Goal: Task Accomplishment & Management: Manage account settings

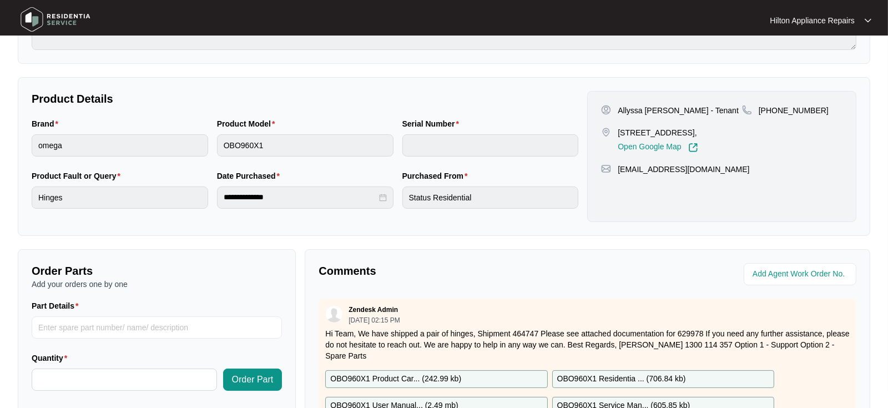
scroll to position [204, 0]
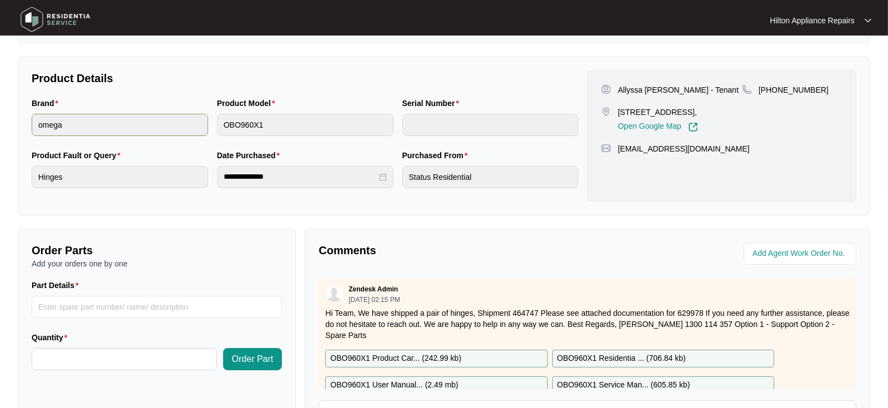
click at [204, 125] on div "Brand omega Product Model OBO960X1 Serial Number" at bounding box center [305, 123] width 556 height 52
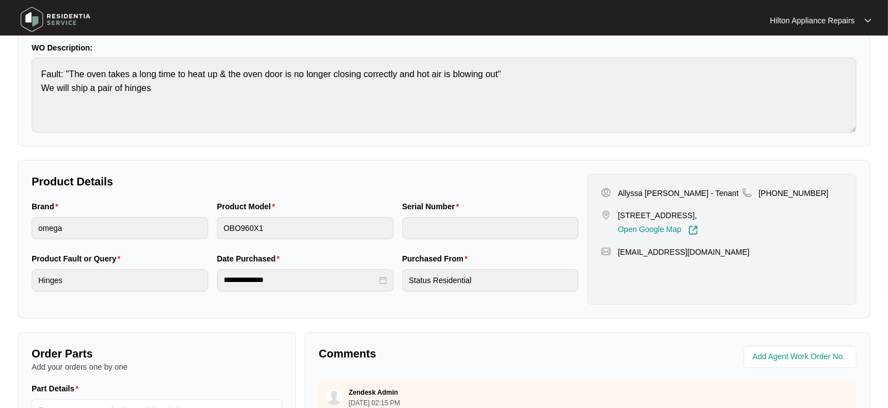
scroll to position [0, 0]
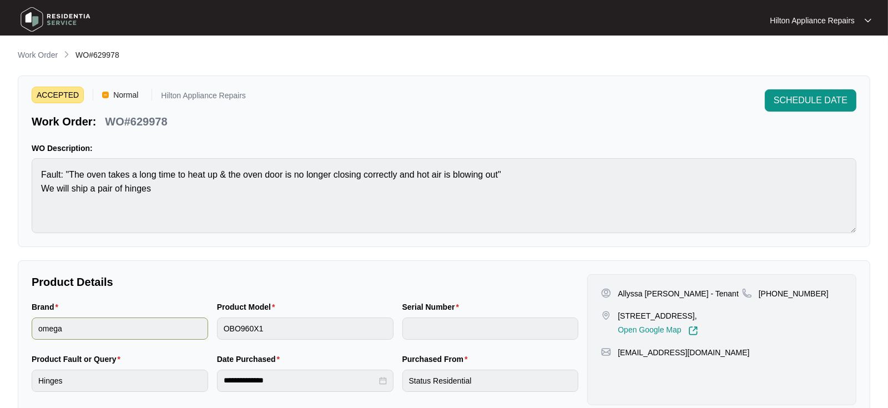
click at [206, 325] on div "Brand omega Product Model OBO960X1 Serial Number" at bounding box center [305, 327] width 556 height 52
drag, startPoint x: 173, startPoint y: 121, endPoint x: 100, endPoint y: 124, distance: 72.8
click at [100, 124] on div "Work Order: WO#629978" at bounding box center [139, 119] width 214 height 19
copy p "WO#629978"
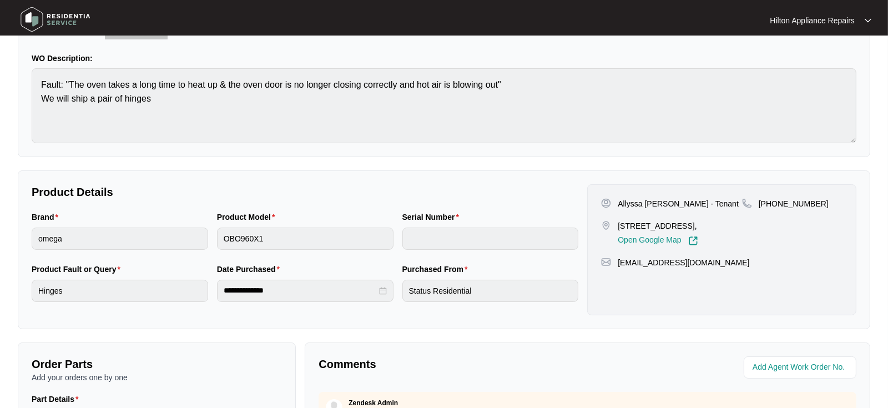
scroll to position [123, 0]
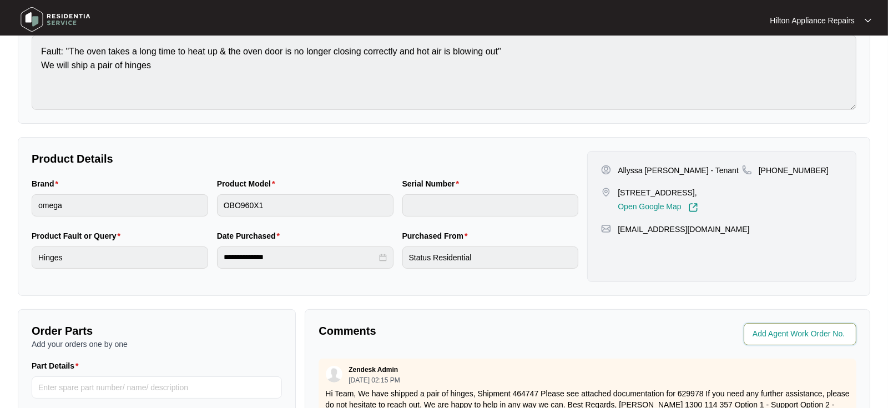
click at [770, 327] on input "string" at bounding box center [801, 333] width 97 height 13
type input "41584"
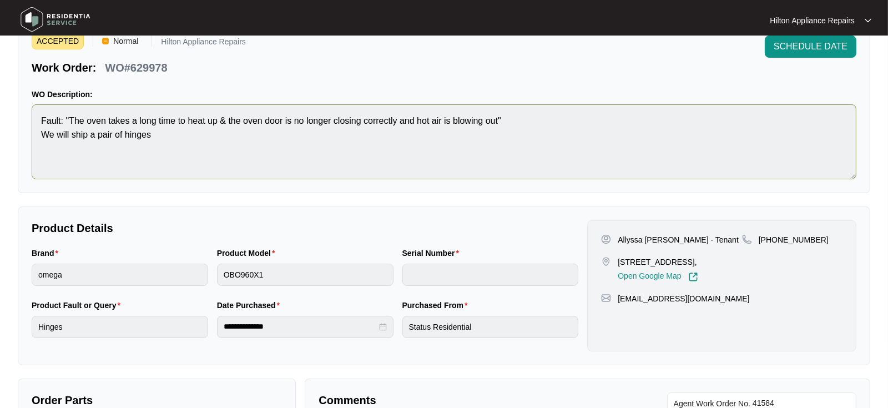
scroll to position [0, 0]
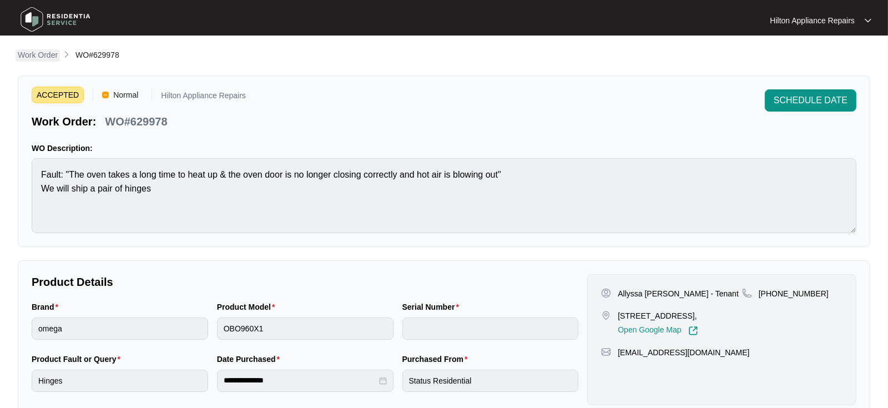
click at [37, 59] on p "Work Order" at bounding box center [38, 54] width 40 height 11
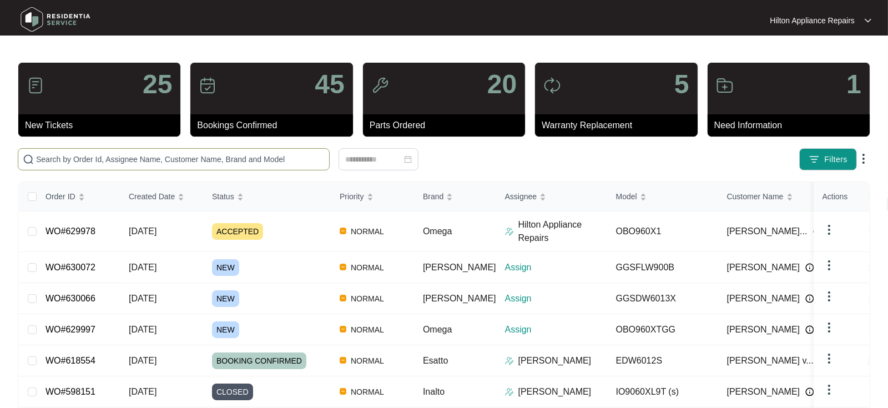
click at [52, 154] on input "text" at bounding box center [180, 159] width 289 height 12
paste input "629997"
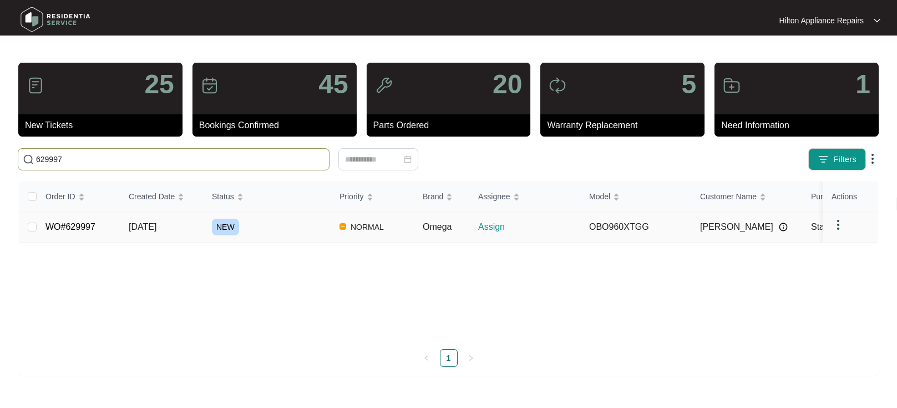
type input "629997"
click at [139, 222] on span "[DATE]" at bounding box center [143, 226] width 28 height 9
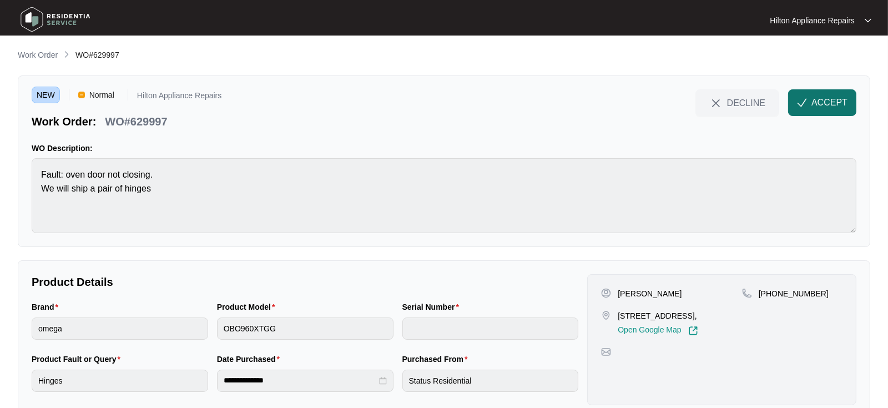
click at [823, 103] on span "ACCEPT" at bounding box center [829, 102] width 36 height 13
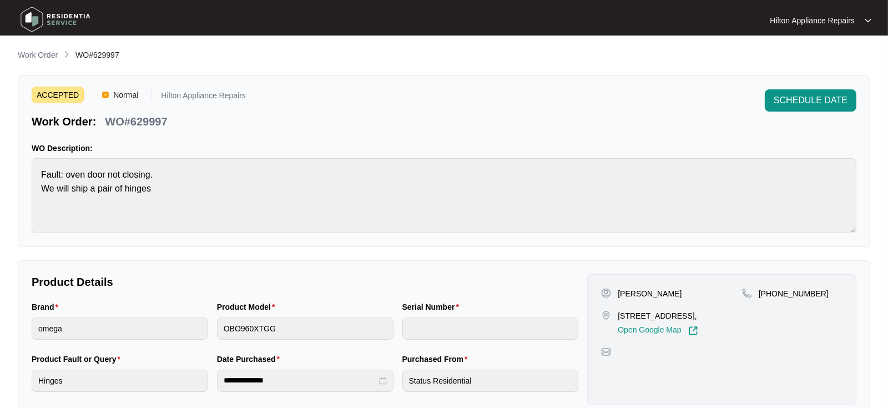
drag, startPoint x: 650, startPoint y: 325, endPoint x: 619, endPoint y: 314, distance: 33.7
click at [619, 314] on p "[STREET_ADDRESS]," at bounding box center [658, 315] width 80 height 11
copy p "[STREET_ADDRESS]"
drag, startPoint x: 811, startPoint y: 290, endPoint x: 770, endPoint y: 295, distance: 41.3
click at [770, 295] on p "[PHONE_NUMBER]" at bounding box center [794, 293] width 70 height 11
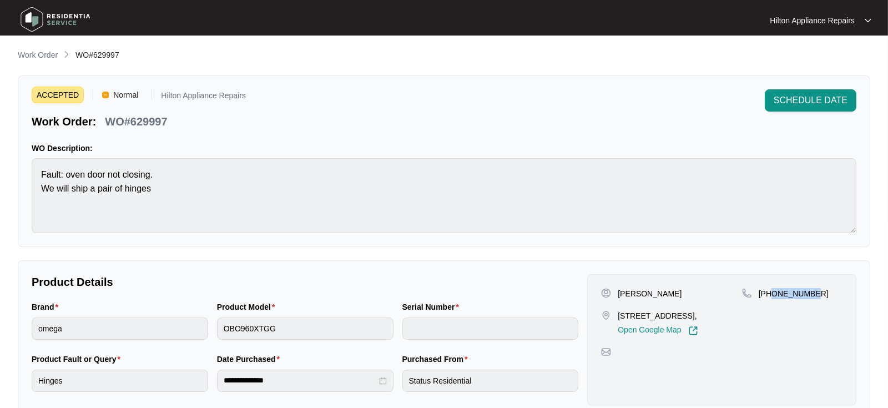
copy p "412627594"
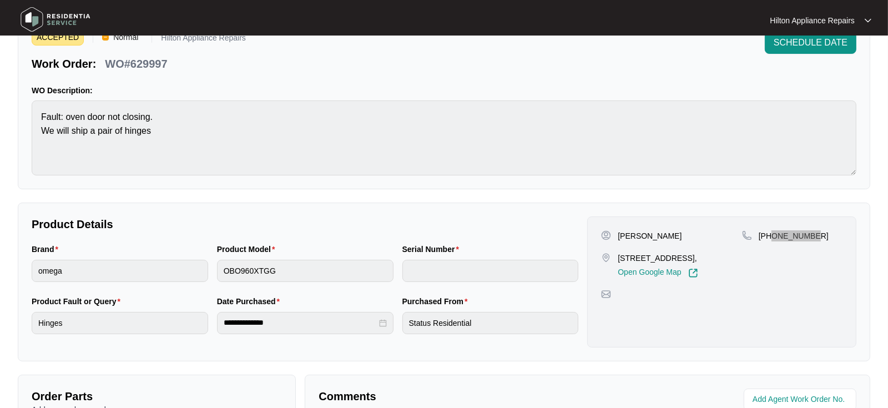
scroll to position [123, 0]
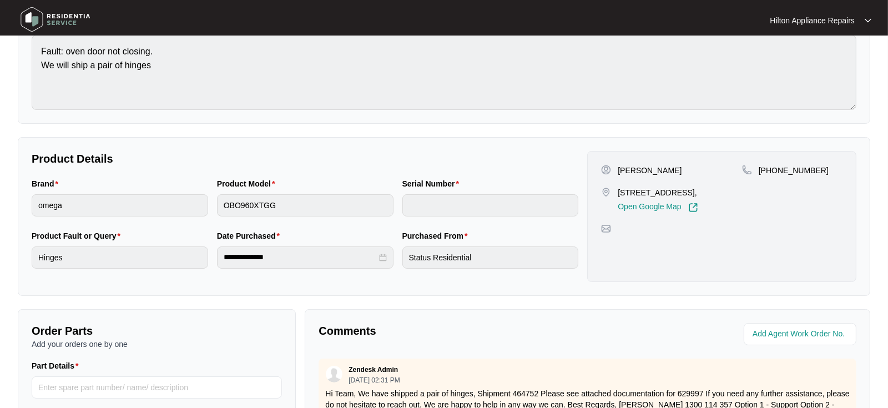
click at [216, 210] on div "Product Model OBO960XTGG" at bounding box center [305, 204] width 185 height 52
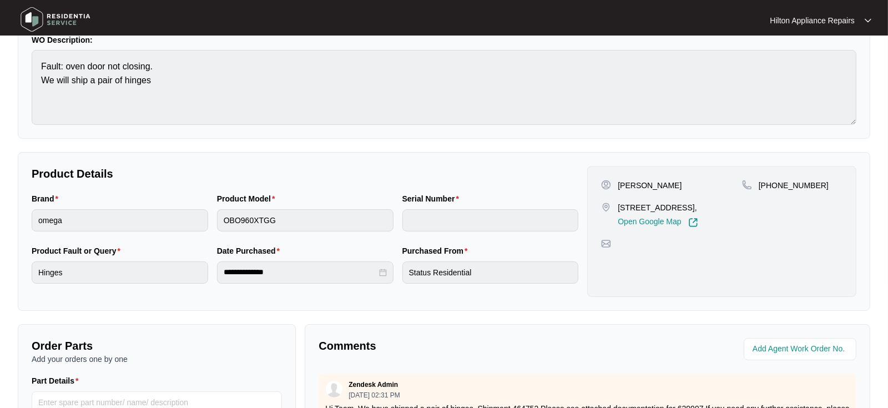
scroll to position [0, 0]
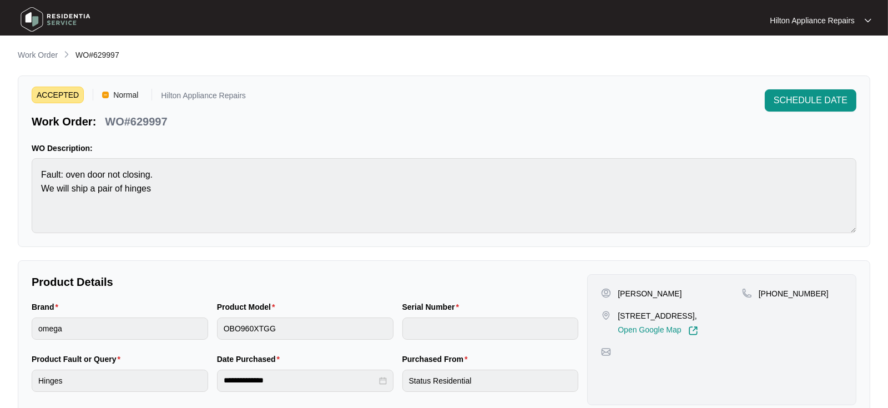
drag, startPoint x: 230, startPoint y: 126, endPoint x: 183, endPoint y: 119, distance: 47.7
click at [230, 126] on div "Work Order: WO#629997" at bounding box center [139, 119] width 214 height 19
drag, startPoint x: 178, startPoint y: 118, endPoint x: 106, endPoint y: 113, distance: 71.8
click at [106, 113] on div "Work Order: WO#629997" at bounding box center [139, 119] width 214 height 19
copy p "WO#629997"
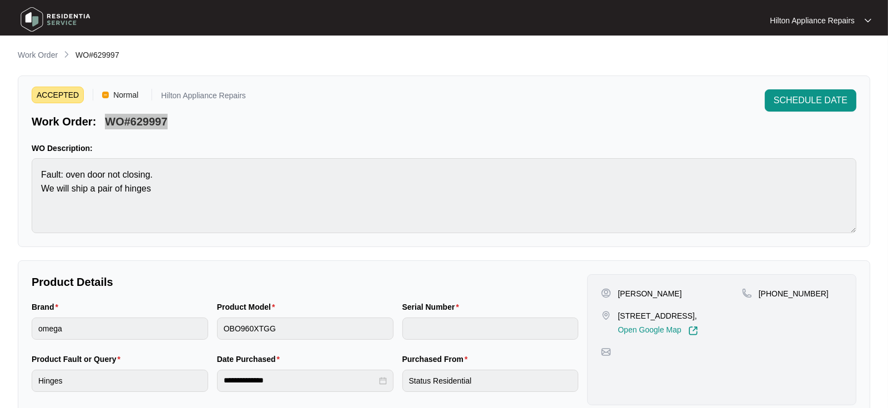
scroll to position [185, 0]
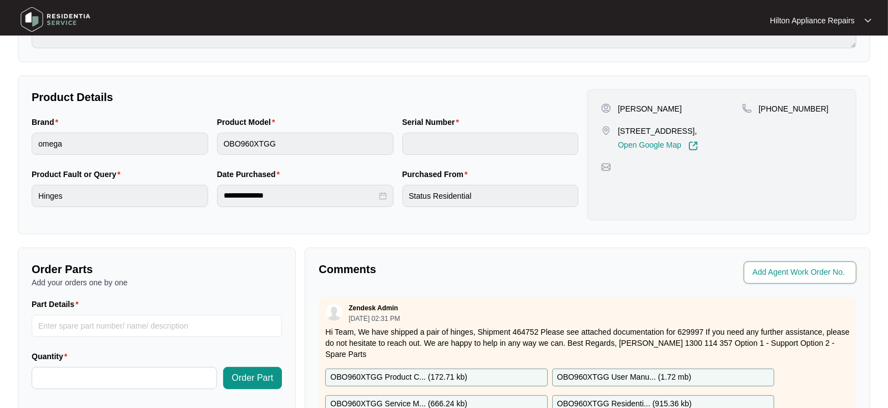
click at [766, 272] on input "string" at bounding box center [801, 272] width 97 height 13
type input "41585"
click at [516, 286] on div "Comments Agent Work Order No. Zendesk Admin [DATE] 02:31 PM Hi Team, We have sh…" at bounding box center [588, 391] width 566 height 286
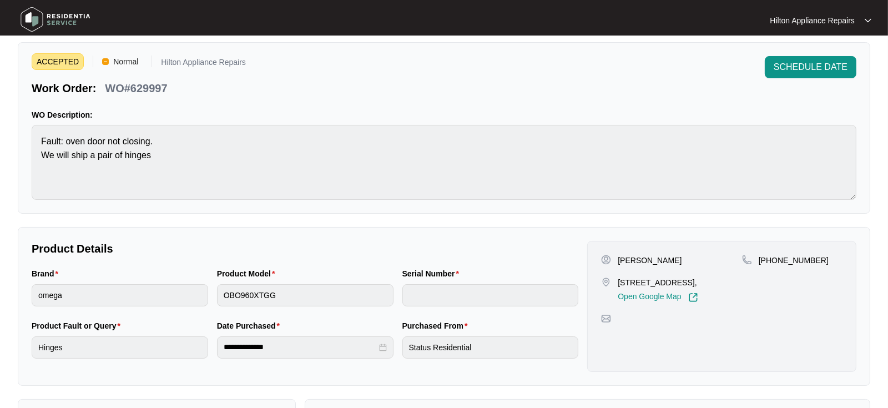
scroll to position [0, 0]
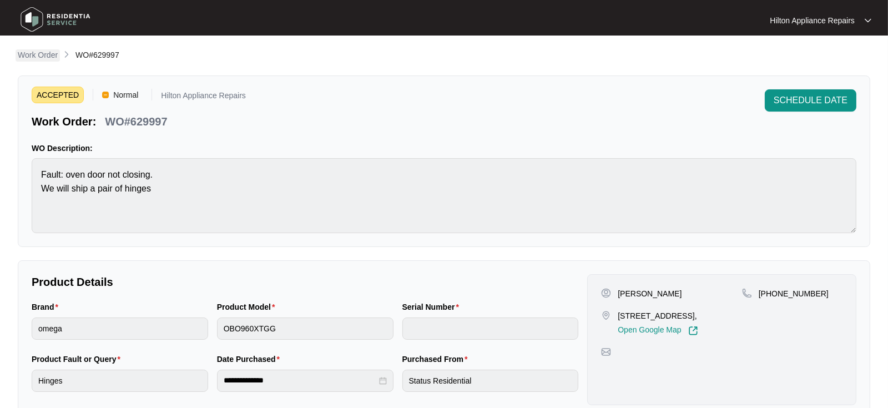
drag, startPoint x: 34, startPoint y: 53, endPoint x: 41, endPoint y: 58, distance: 7.5
click at [34, 53] on p "Work Order" at bounding box center [38, 54] width 40 height 11
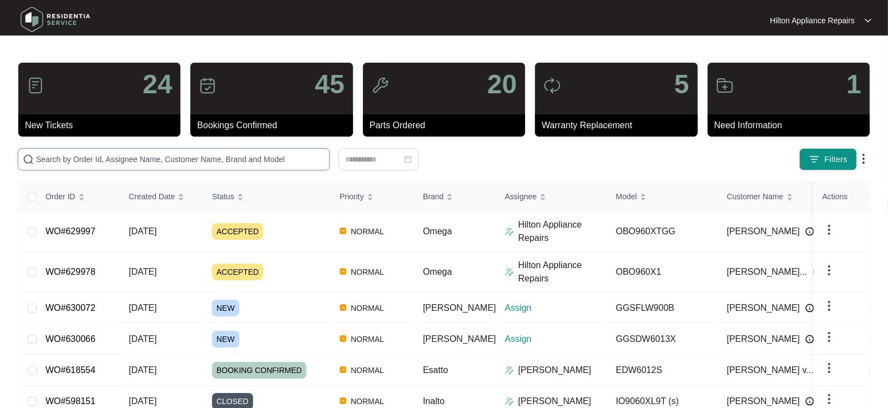
click at [44, 159] on input "text" at bounding box center [180, 159] width 289 height 12
paste input "630066"
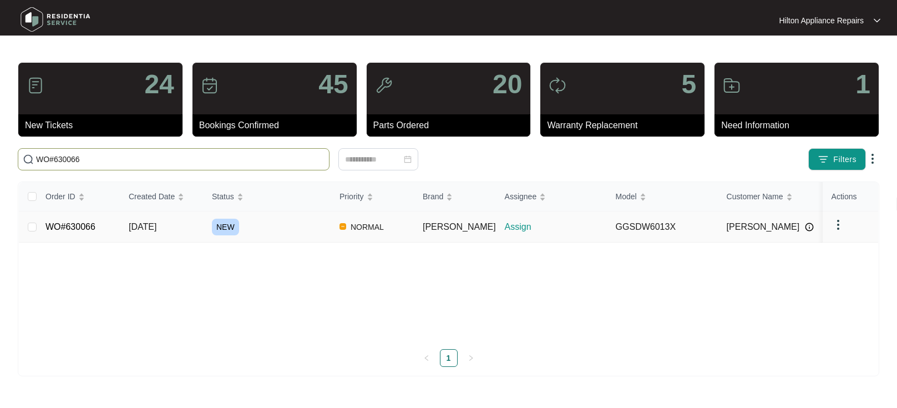
type input "WO#630066"
click at [140, 226] on span "[DATE]" at bounding box center [143, 226] width 28 height 9
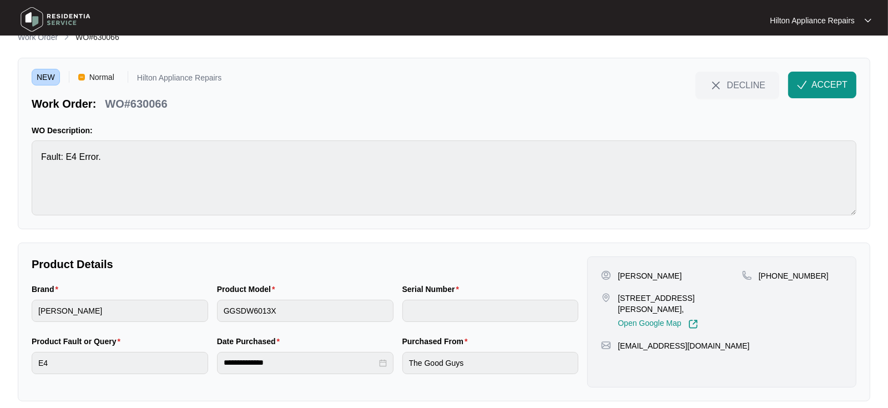
scroll to position [28, 0]
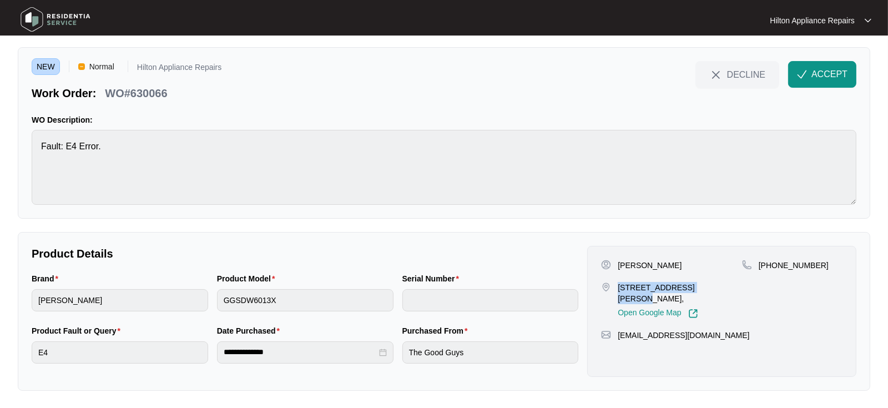
drag, startPoint x: 709, startPoint y: 286, endPoint x: 618, endPoint y: 287, distance: 90.5
click at [618, 287] on p "[STREET_ADDRESS][PERSON_NAME]," at bounding box center [680, 293] width 124 height 22
copy p "[STREET_ADDRESS]"
drag, startPoint x: 809, startPoint y: 263, endPoint x: 771, endPoint y: 263, distance: 37.7
click at [771, 263] on p "[PHONE_NUMBER]" at bounding box center [794, 265] width 70 height 11
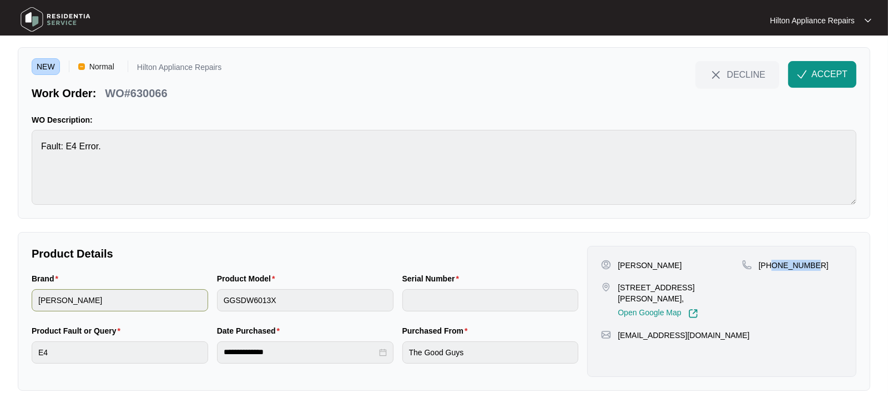
copy p "400460766"
click at [826, 68] on span "ACCEPT" at bounding box center [829, 74] width 36 height 13
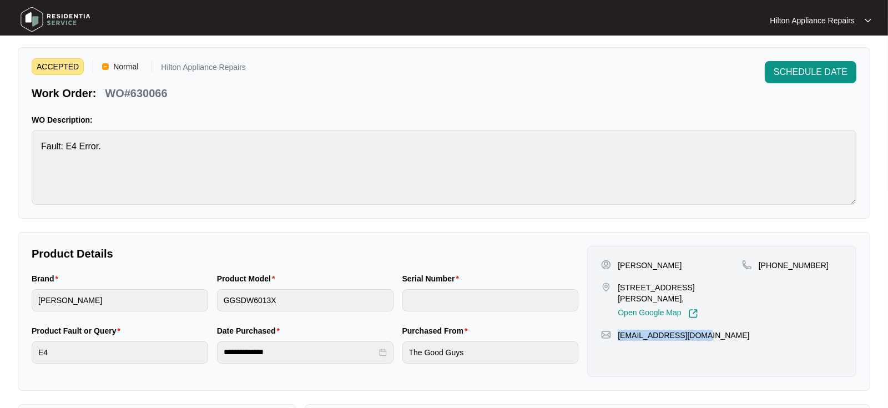
drag, startPoint x: 693, startPoint y: 337, endPoint x: 617, endPoint y: 340, distance: 76.1
click at [617, 340] on div "[PERSON_NAME] [STREET_ADDRESS][PERSON_NAME], Open Google Map [PHONE_NUMBER] [EM…" at bounding box center [721, 311] width 269 height 131
copy p "[EMAIL_ADDRESS][DOMAIN_NAME]"
click at [180, 296] on div "Brand [PERSON_NAME] Product Model GGSDW6013X Serial Number" at bounding box center [305, 299] width 556 height 52
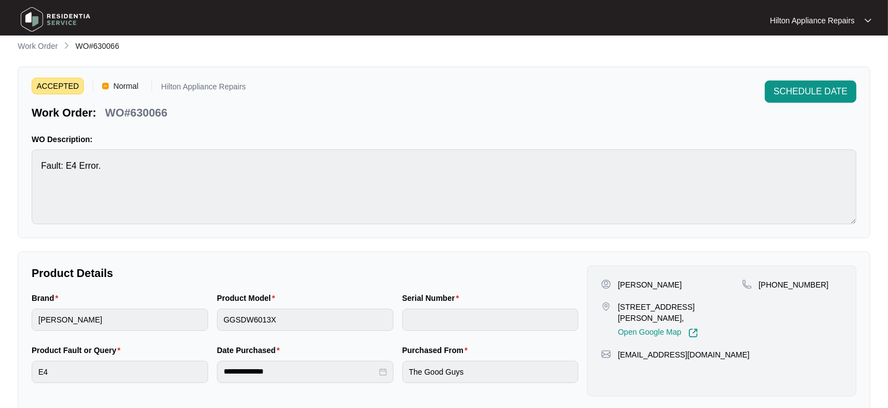
scroll to position [0, 0]
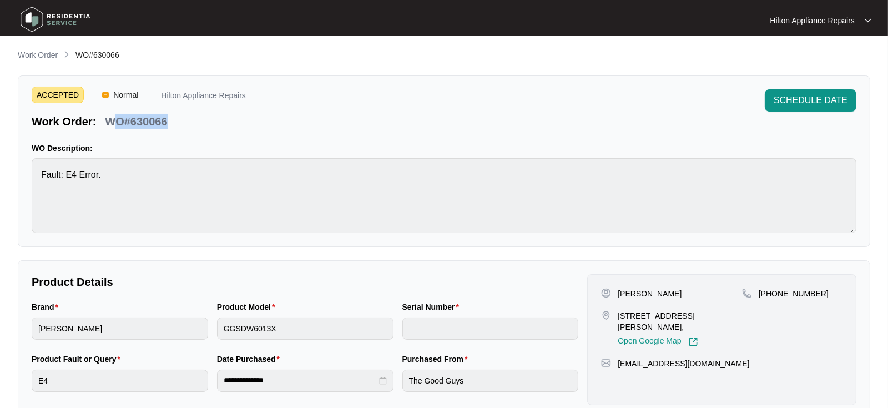
drag, startPoint x: 172, startPoint y: 118, endPoint x: 96, endPoint y: 125, distance: 76.3
click at [101, 122] on div "Work Order: WO#630066" at bounding box center [139, 119] width 214 height 19
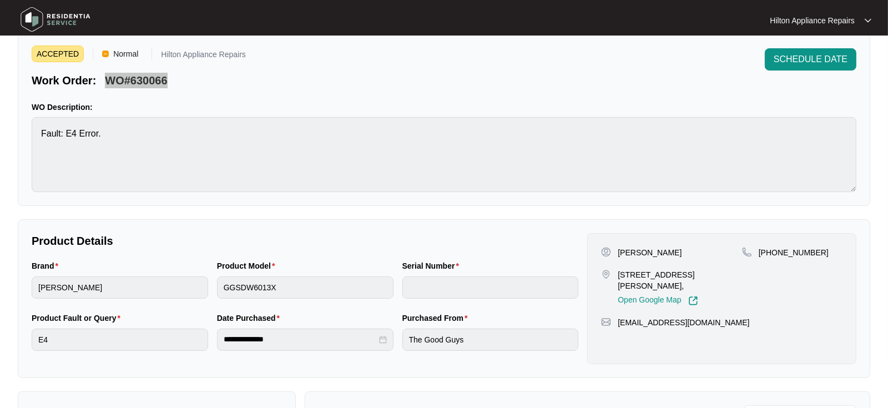
scroll to position [62, 0]
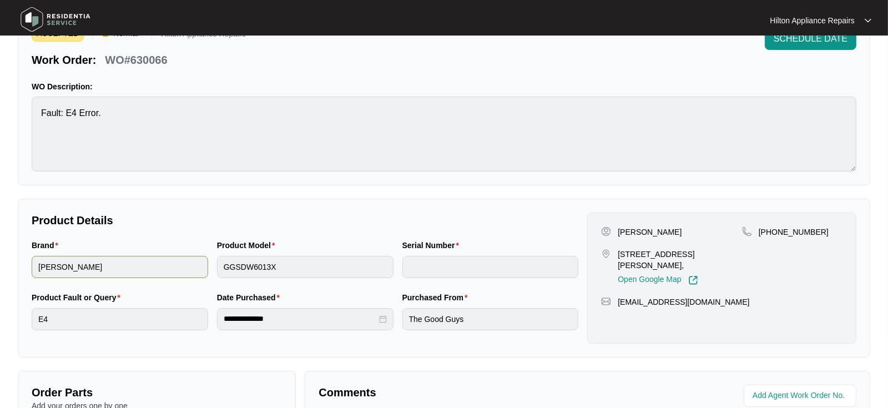
click at [187, 263] on div "Brand [PERSON_NAME] Product Model GGSDW6013X Serial Number" at bounding box center [305, 265] width 556 height 52
drag, startPoint x: 135, startPoint y: 60, endPoint x: 106, endPoint y: 55, distance: 29.9
click at [106, 55] on div "Work Order: WO#630066" at bounding box center [139, 57] width 214 height 19
copy p "WO#630066"
click at [209, 269] on div "Brand [PERSON_NAME] Product Model GGSDW6013X Serial Number" at bounding box center [305, 265] width 556 height 52
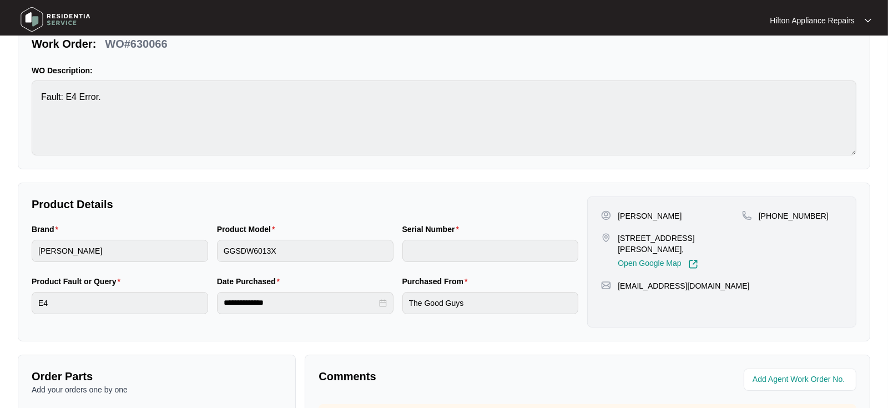
scroll to position [123, 0]
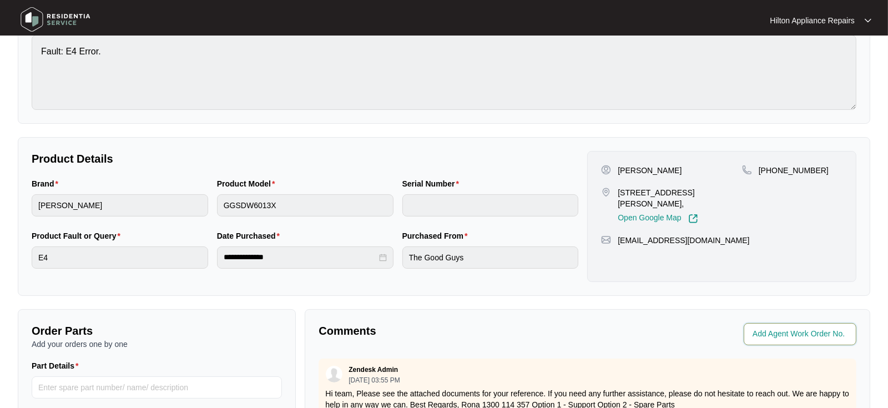
click at [776, 330] on input "string" at bounding box center [801, 333] width 97 height 13
type input "41588"
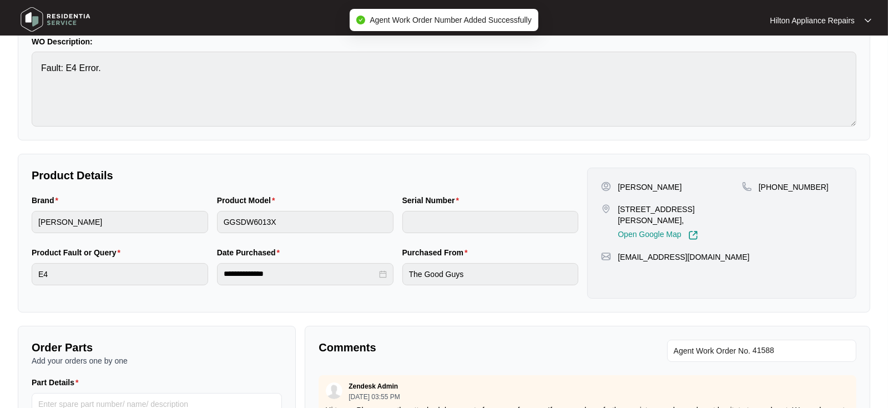
scroll to position [0, 0]
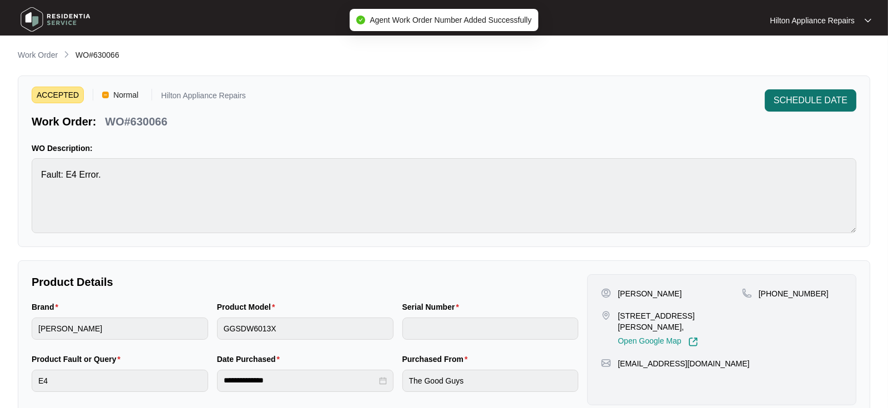
click at [809, 102] on span "SCHEDULE DATE" at bounding box center [811, 100] width 74 height 13
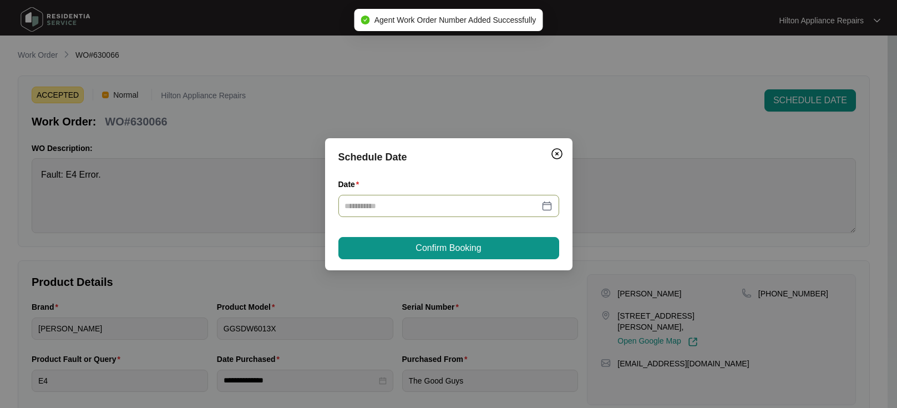
click at [547, 204] on div at bounding box center [449, 206] width 208 height 12
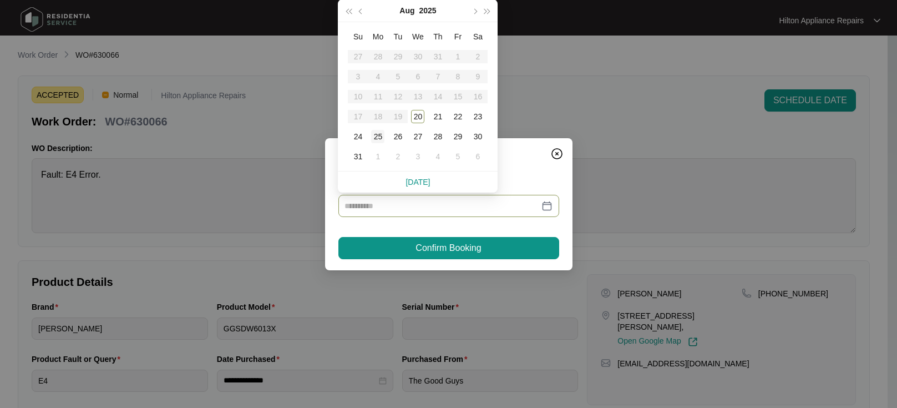
click at [380, 137] on div "25" at bounding box center [377, 136] width 13 height 13
type input "**********"
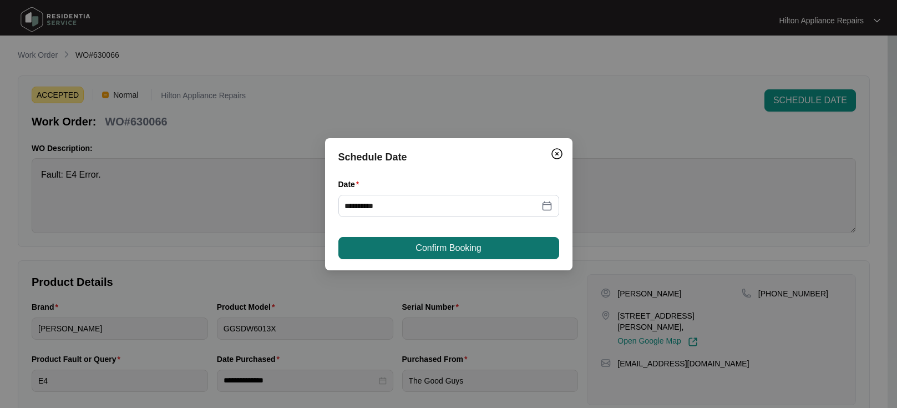
click at [418, 245] on span "Confirm Booking" at bounding box center [448, 247] width 65 height 13
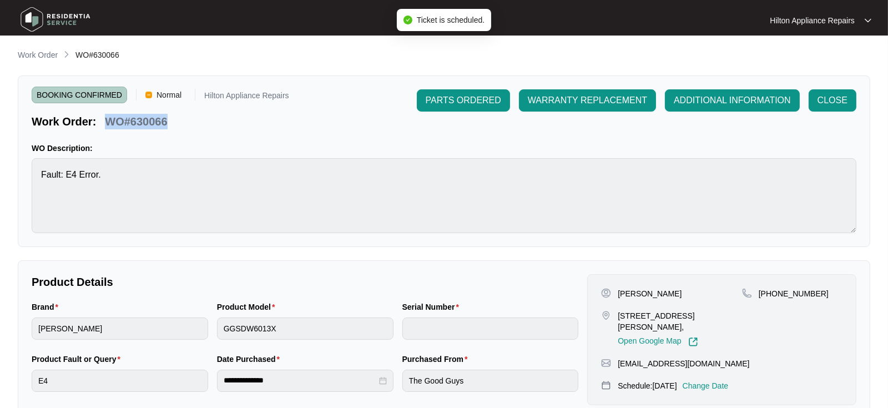
drag, startPoint x: 136, startPoint y: 124, endPoint x: 106, endPoint y: 120, distance: 30.2
click at [106, 120] on div "Work Order: WO#630066" at bounding box center [161, 119] width 258 height 19
copy p "WO#630066"
click at [28, 55] on p "Work Order" at bounding box center [38, 54] width 40 height 11
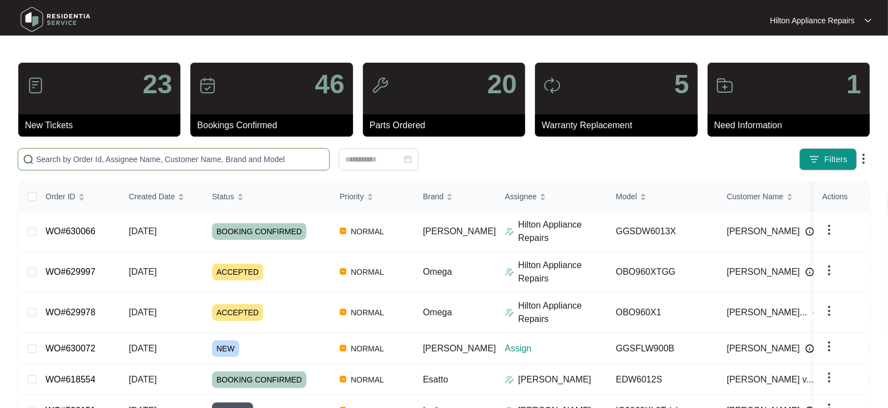
click at [46, 159] on input "text" at bounding box center [180, 159] width 289 height 12
paste input "WO#630066"
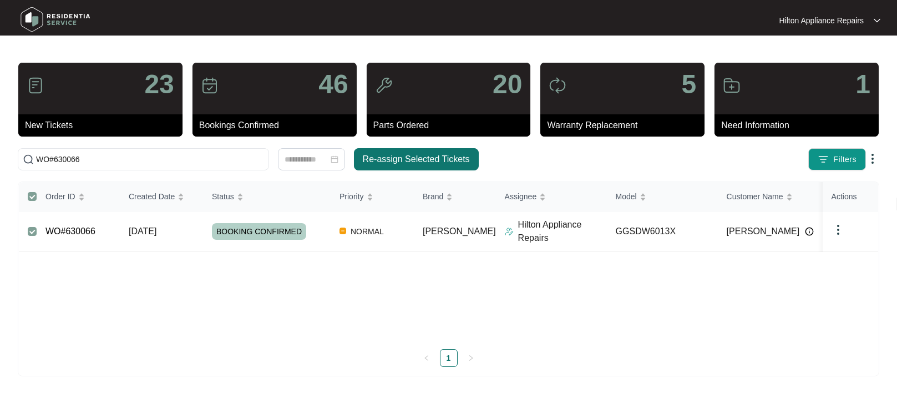
click at [413, 157] on span "Re-assign Selected Tickets" at bounding box center [416, 159] width 107 height 13
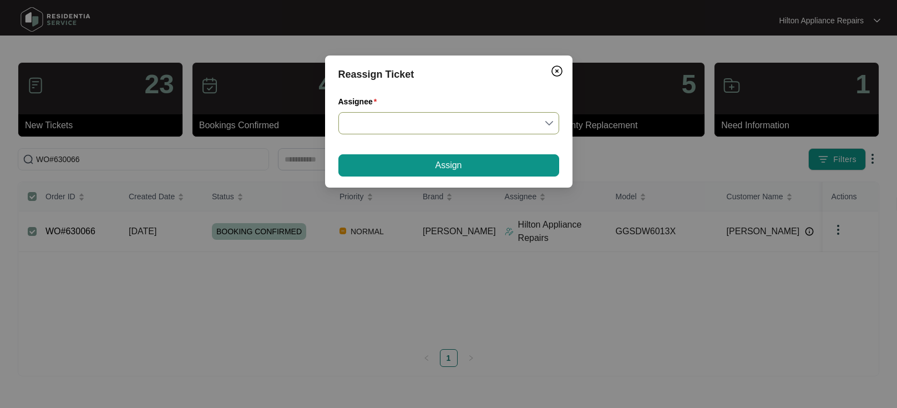
click at [553, 121] on div at bounding box center [449, 123] width 221 height 22
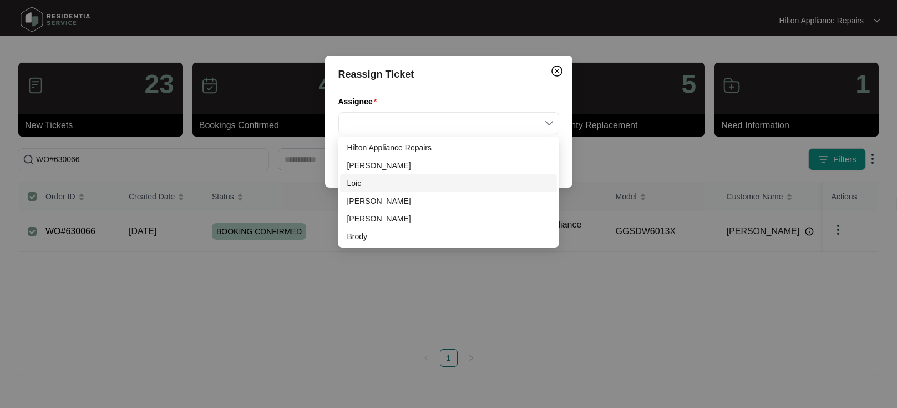
click at [362, 181] on div "Loic" at bounding box center [448, 183] width 203 height 12
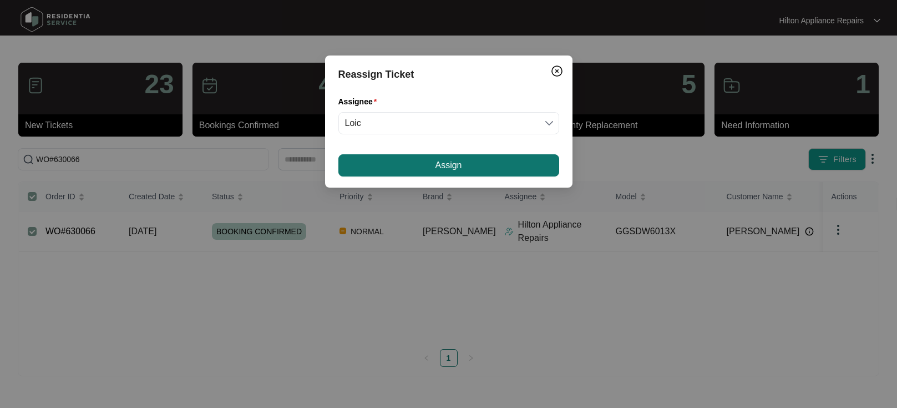
click at [447, 166] on span "Assign" at bounding box center [448, 165] width 27 height 13
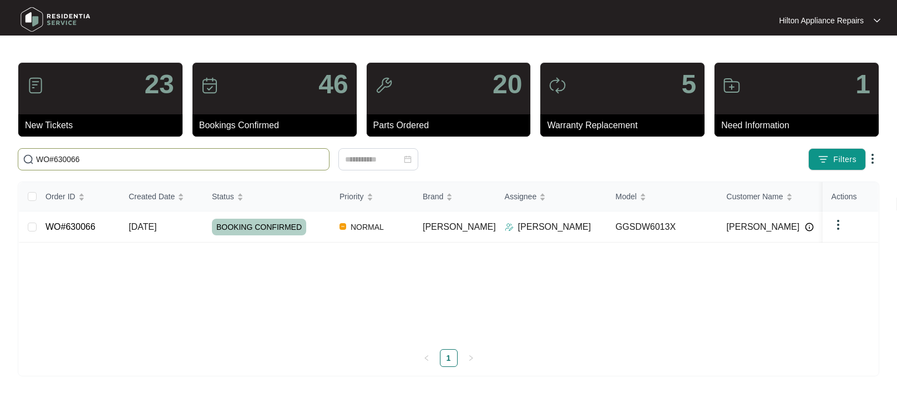
drag, startPoint x: 113, startPoint y: 157, endPoint x: 93, endPoint y: 159, distance: 20.1
click at [93, 159] on input "WO#630066" at bounding box center [180, 159] width 289 height 12
paste input "630072"
type input "WO#630072"
click at [155, 226] on span "[DATE]" at bounding box center [143, 226] width 28 height 9
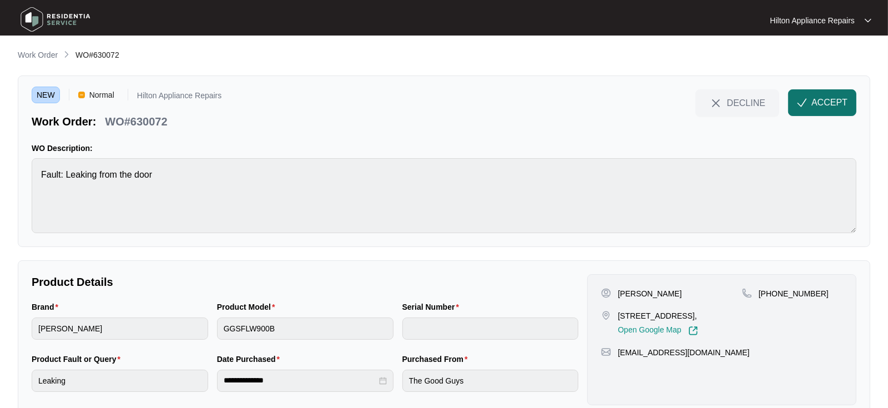
click at [809, 99] on button "ACCEPT" at bounding box center [822, 102] width 68 height 27
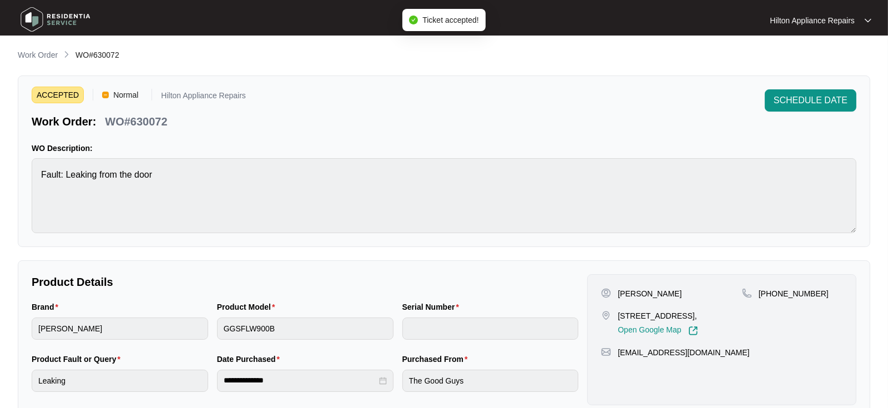
drag, startPoint x: 720, startPoint y: 316, endPoint x: 618, endPoint y: 311, distance: 101.7
click at [618, 311] on p "[STREET_ADDRESS]," at bounding box center [658, 315] width 80 height 11
copy p "[STREET_ADDRESS] fremantle"
drag, startPoint x: 643, startPoint y: 293, endPoint x: 617, endPoint y: 290, distance: 26.8
click at [617, 290] on div "[PERSON_NAME]" at bounding box center [671, 293] width 141 height 11
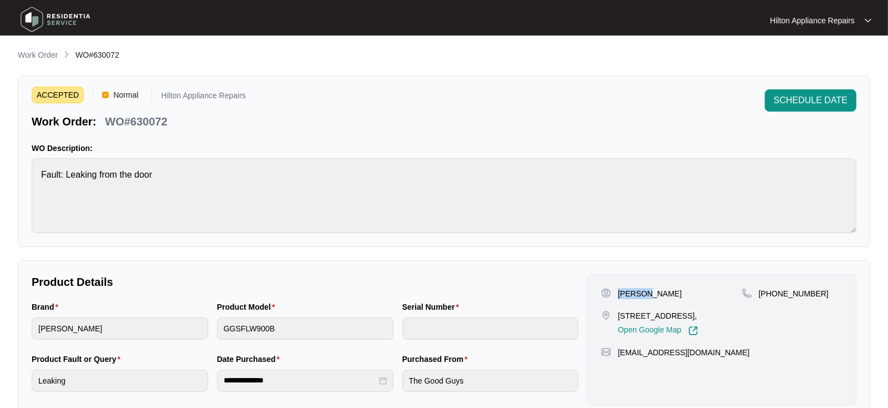
drag, startPoint x: 676, startPoint y: 292, endPoint x: 641, endPoint y: 294, distance: 35.0
click at [641, 294] on div "[PERSON_NAME]" at bounding box center [671, 293] width 141 height 11
drag, startPoint x: 810, startPoint y: 292, endPoint x: 771, endPoint y: 292, distance: 38.9
click at [771, 292] on p "[PHONE_NUMBER]" at bounding box center [794, 293] width 70 height 11
drag, startPoint x: 724, startPoint y: 361, endPoint x: 611, endPoint y: 361, distance: 113.2
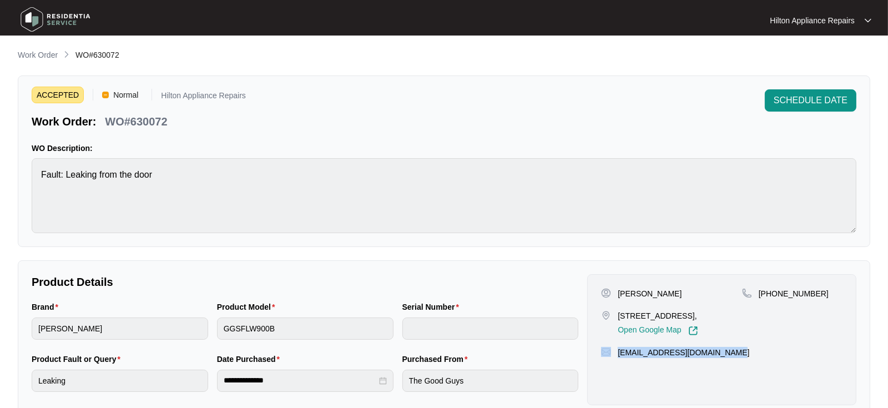
click at [611, 358] on div "[EMAIL_ADDRESS][DOMAIN_NAME]" at bounding box center [721, 352] width 241 height 11
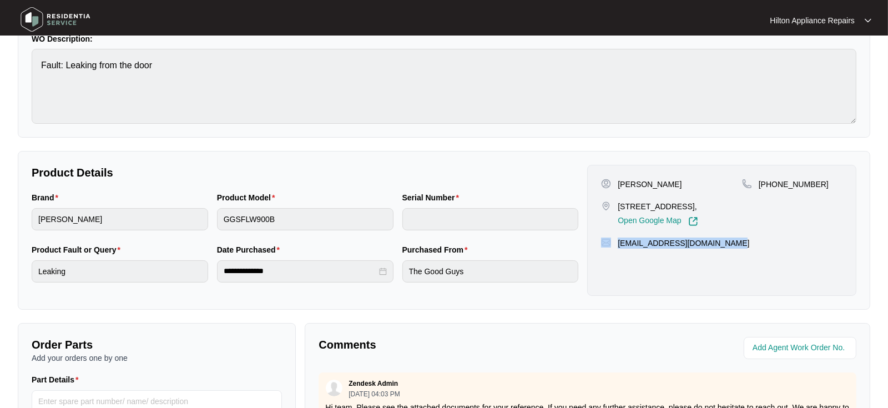
scroll to position [123, 0]
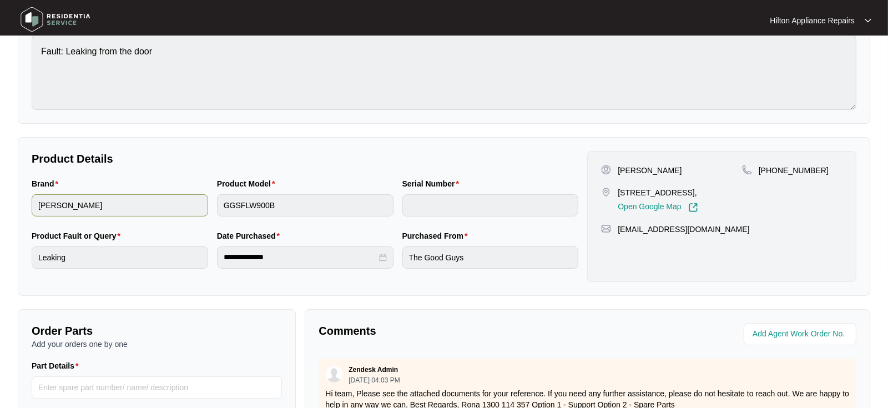
click at [179, 199] on div "Brand [PERSON_NAME] Product Model GGSFLW900B Serial Number" at bounding box center [305, 204] width 556 height 52
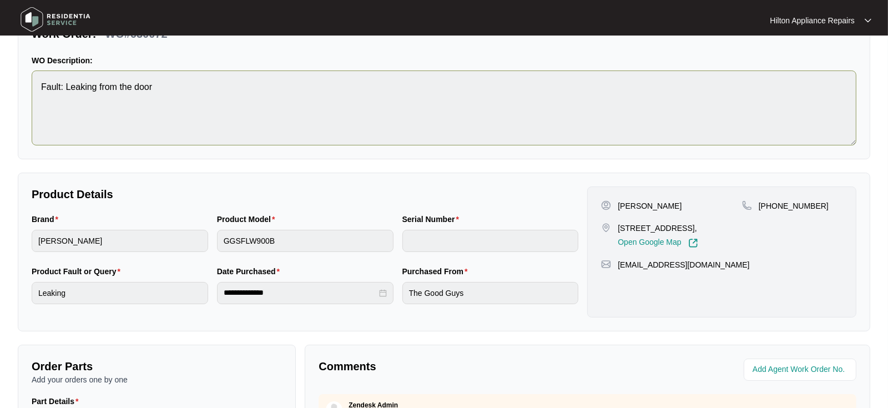
scroll to position [62, 0]
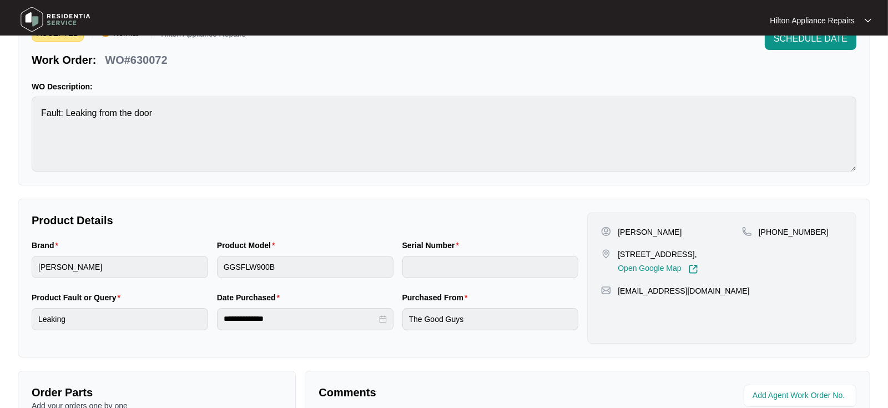
drag, startPoint x: 685, startPoint y: 231, endPoint x: 642, endPoint y: 230, distance: 42.8
click at [642, 230] on div "[PERSON_NAME]" at bounding box center [671, 231] width 141 height 11
click at [203, 265] on div "Brand [PERSON_NAME] Product Model GGSFLW900B Serial Number" at bounding box center [305, 265] width 556 height 52
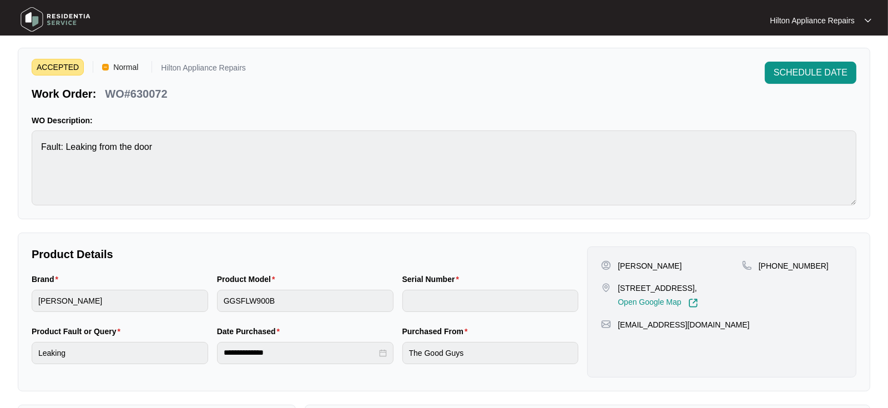
scroll to position [0, 0]
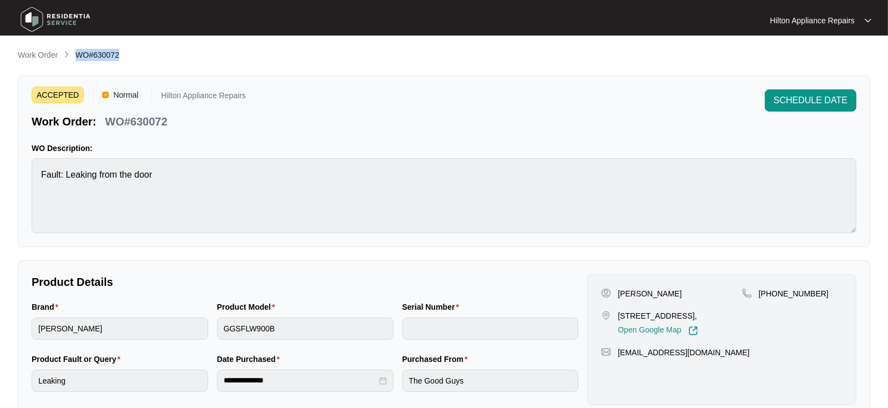
drag, startPoint x: 144, startPoint y: 57, endPoint x: 75, endPoint y: 50, distance: 68.6
click at [75, 50] on div "Work Order WO#630072" at bounding box center [444, 55] width 853 height 13
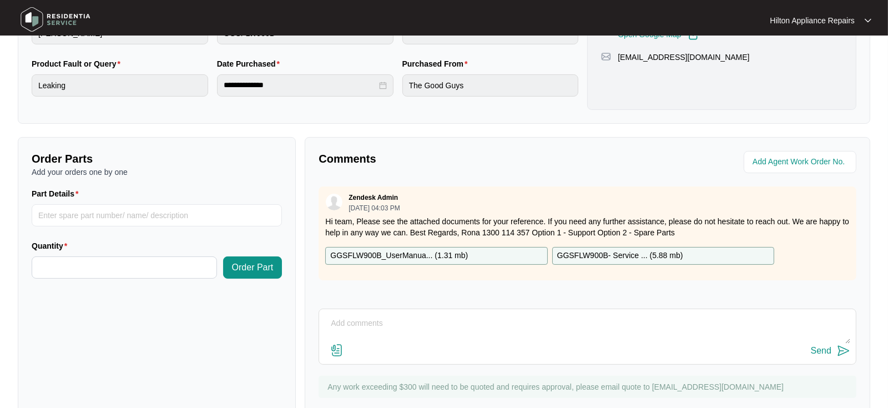
scroll to position [327, 0]
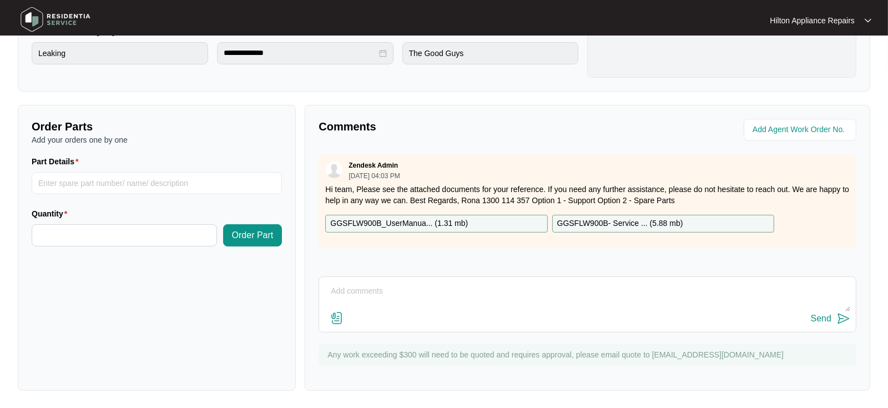
click at [360, 293] on textarea at bounding box center [588, 297] width 526 height 29
paste textarea "Called Harley LMTC & texted"
type textarea "Called Harley LMTC & texted"
click at [816, 319] on div "Send" at bounding box center [821, 319] width 21 height 10
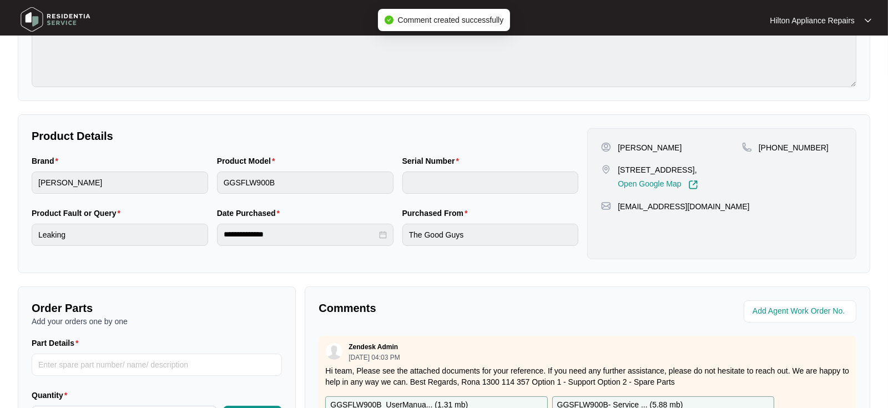
scroll to position [246, 0]
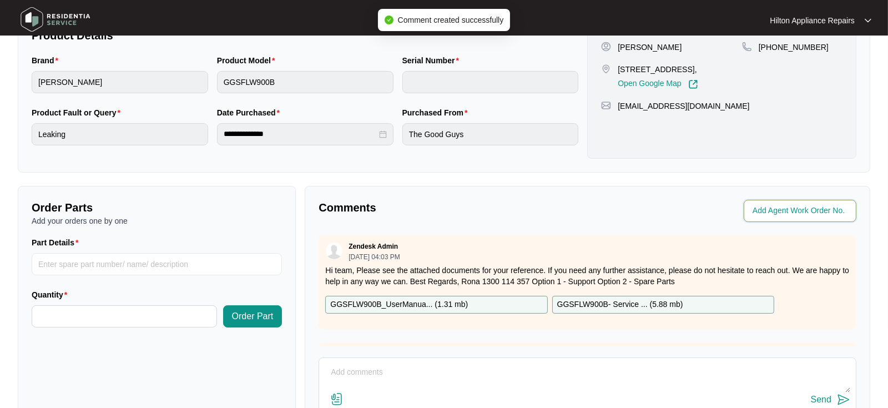
click at [761, 214] on input "string" at bounding box center [801, 210] width 97 height 13
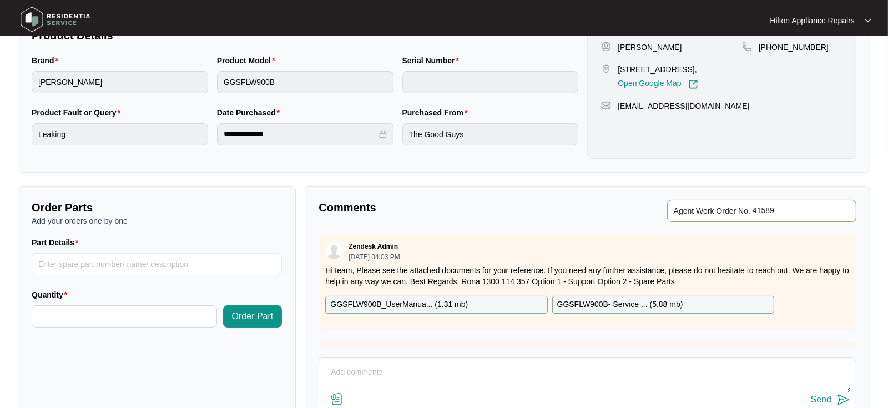
type input "41589"
click at [482, 214] on div "Comments" at bounding box center [450, 211] width 273 height 22
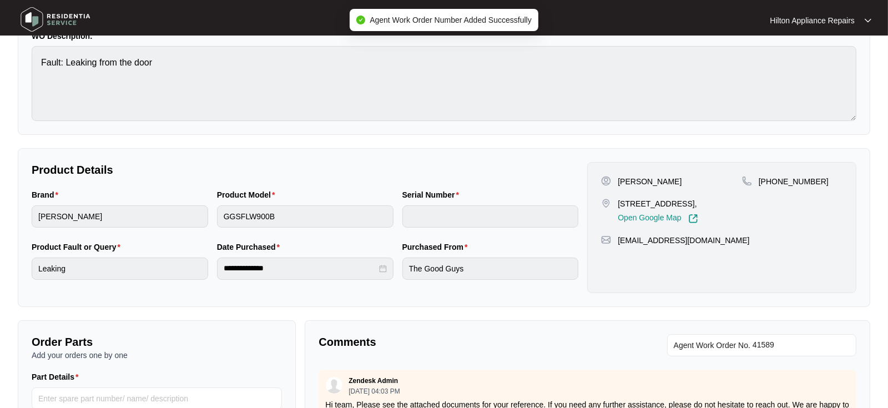
scroll to position [0, 0]
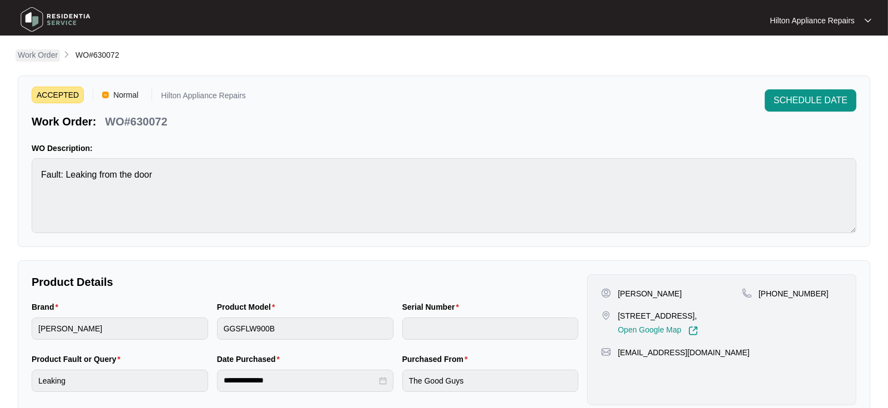
click at [48, 57] on p "Work Order" at bounding box center [38, 54] width 40 height 11
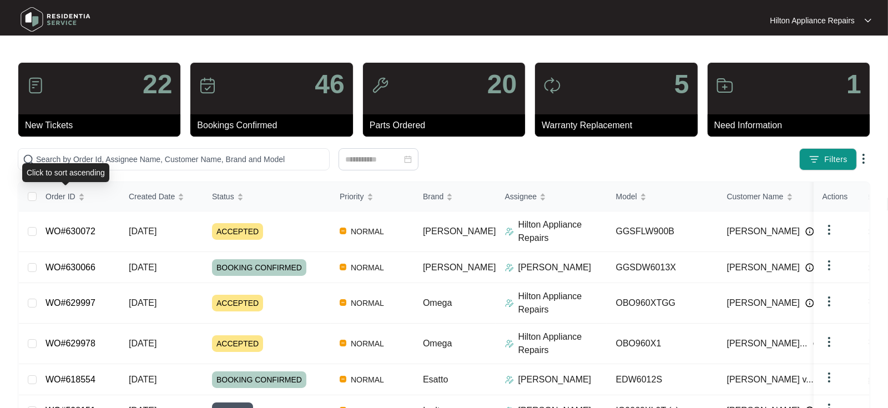
click at [73, 163] on div "Click to sort ascending" at bounding box center [65, 172] width 87 height 19
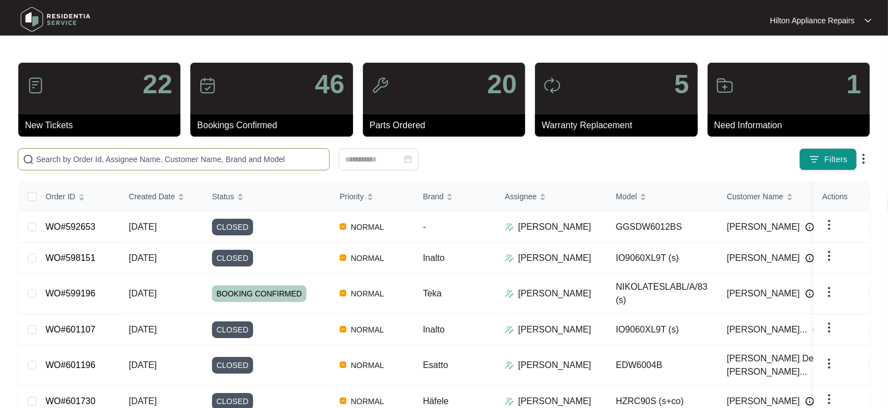
click at [78, 158] on input "text" at bounding box center [180, 159] width 289 height 12
paste input "WO#623006"
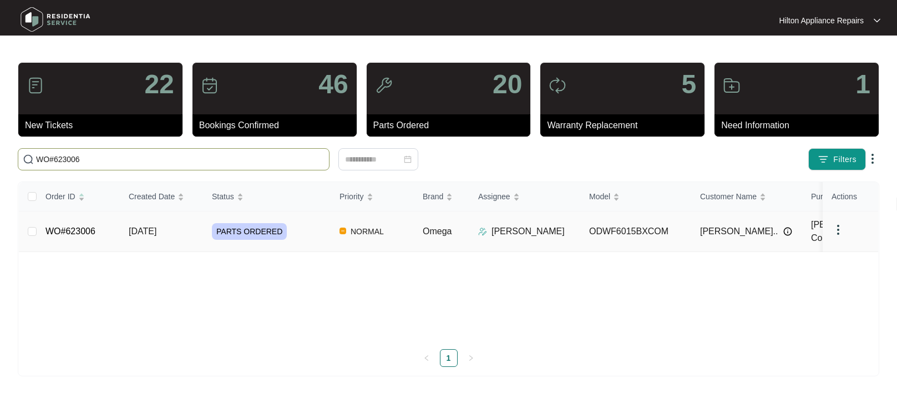
type input "WO#623006"
click at [150, 231] on span "[DATE]" at bounding box center [143, 230] width 28 height 9
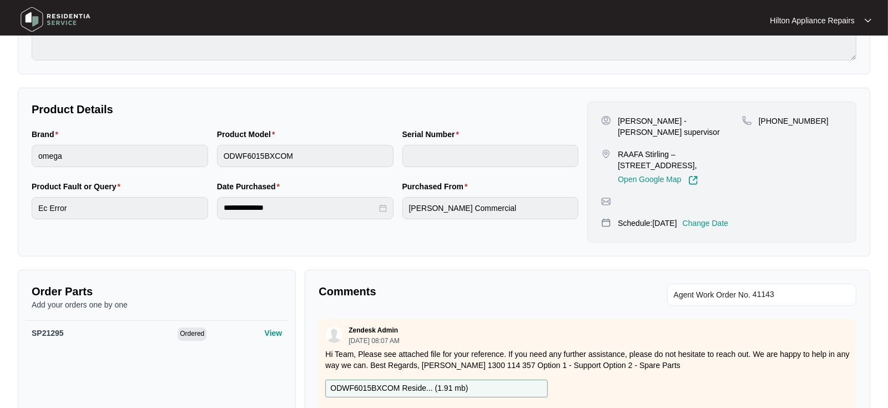
scroll to position [185, 0]
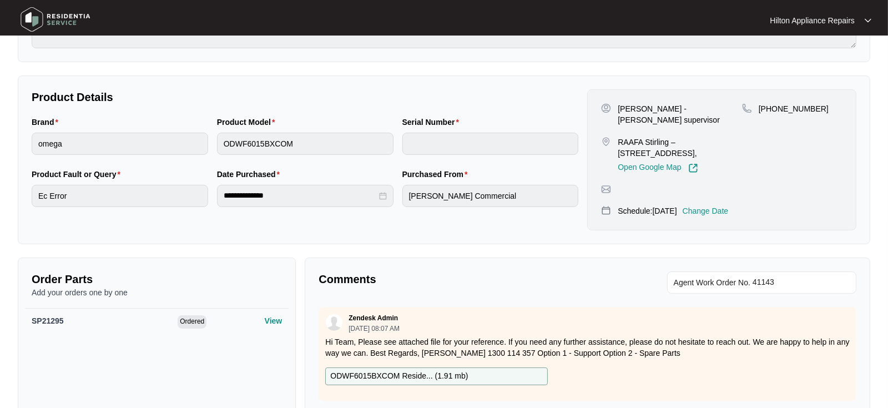
click at [725, 205] on p "Change Date" at bounding box center [706, 210] width 46 height 11
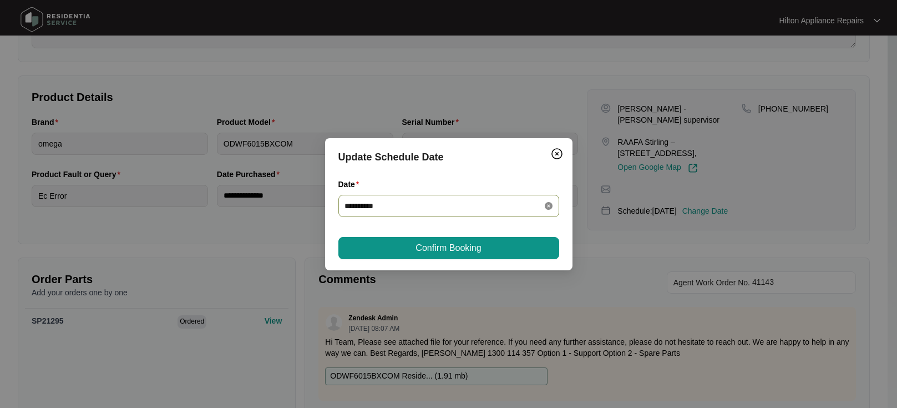
click at [547, 206] on icon "close-circle" at bounding box center [549, 206] width 8 height 8
click at [544, 205] on div at bounding box center [449, 206] width 208 height 12
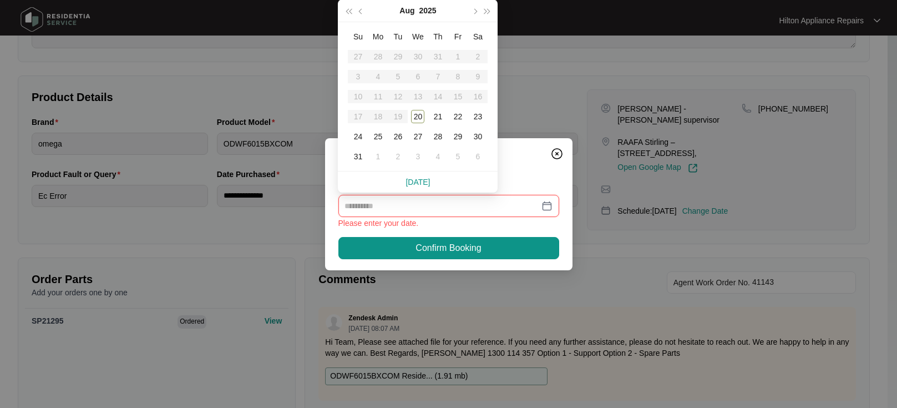
type input "**********"
click at [437, 114] on div "21" at bounding box center [437, 116] width 13 height 13
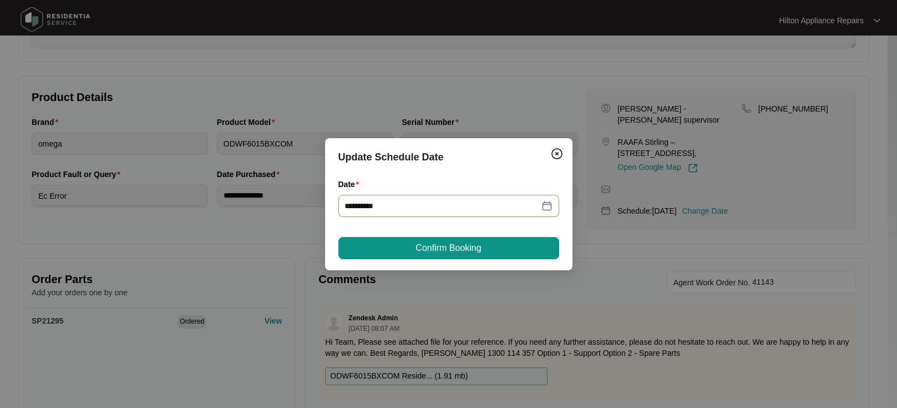
type input "**********"
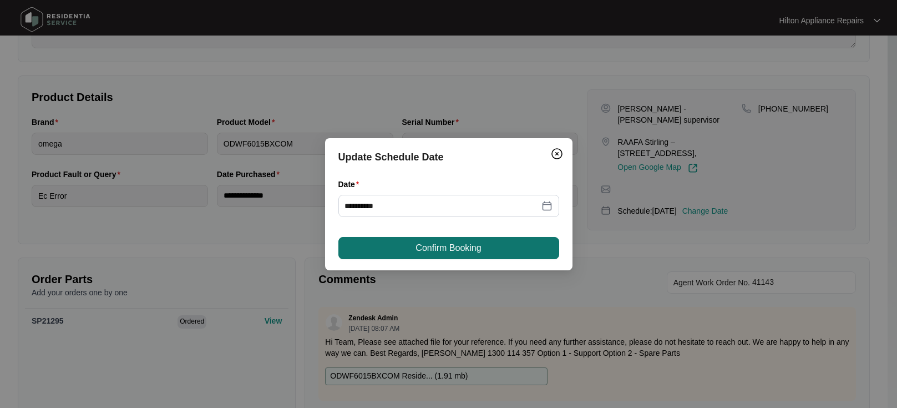
click at [421, 247] on span "Confirm Booking" at bounding box center [448, 247] width 65 height 13
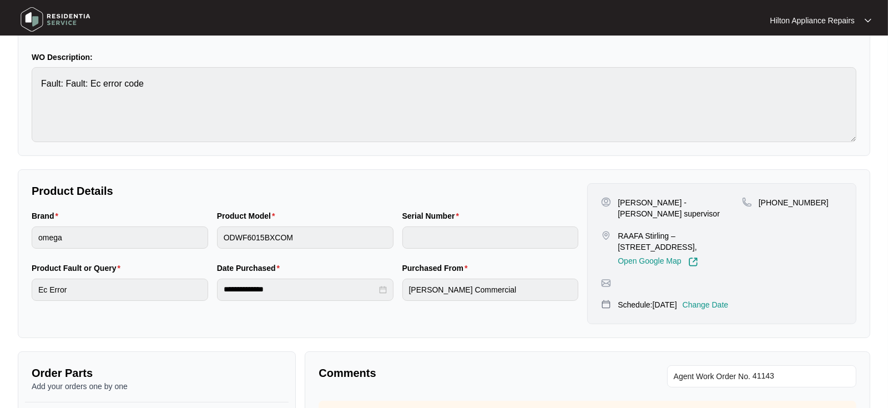
scroll to position [0, 0]
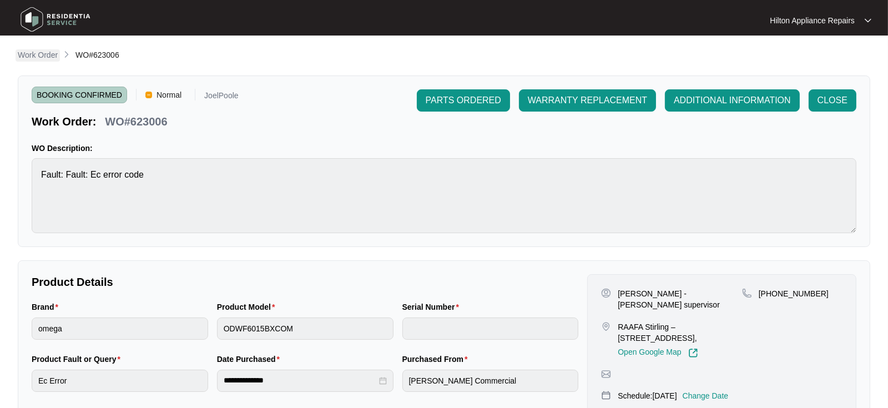
click at [36, 53] on p "Work Order" at bounding box center [38, 54] width 40 height 11
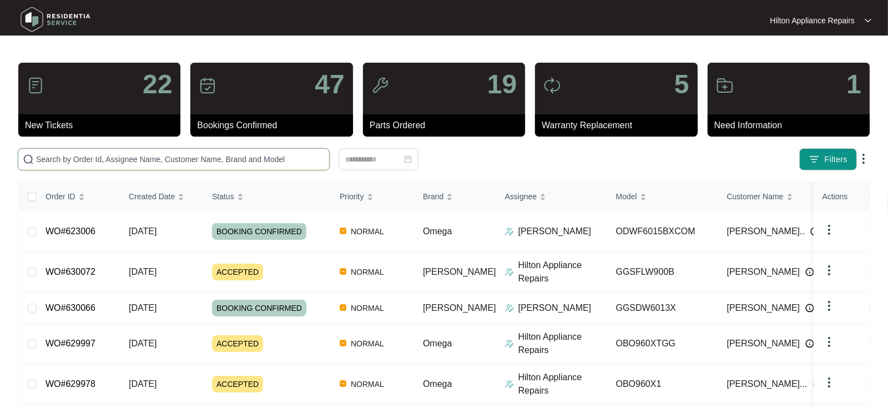
click at [56, 157] on input "text" at bounding box center [180, 159] width 289 height 12
paste input "617736"
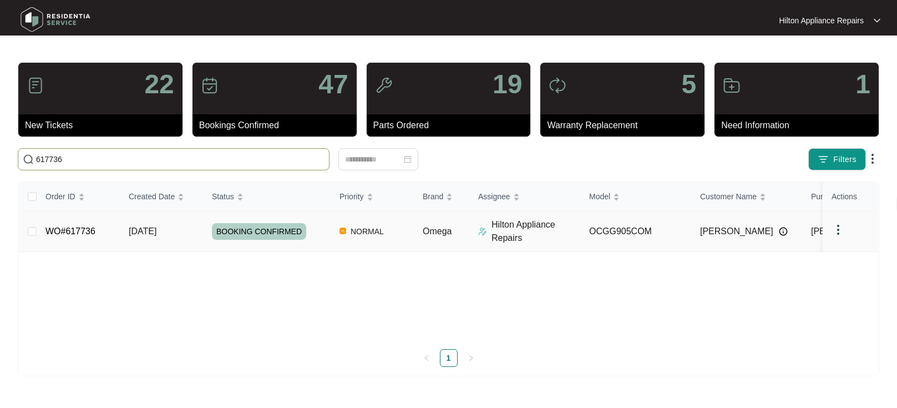
type input "617736"
click at [144, 233] on span "[DATE]" at bounding box center [143, 230] width 28 height 9
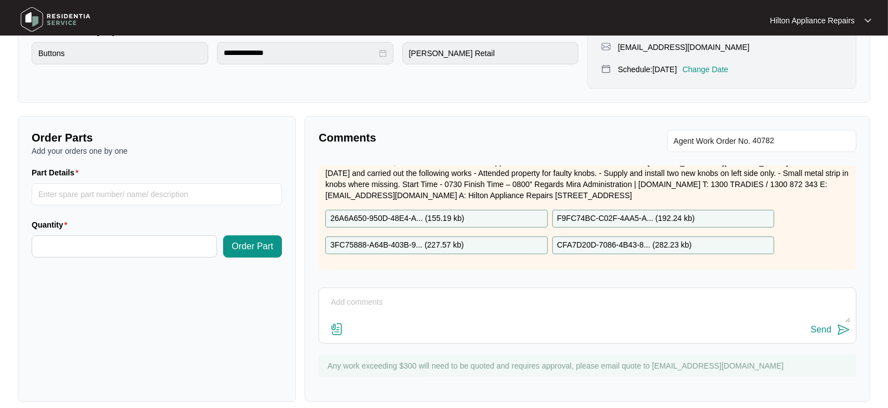
scroll to position [494, 0]
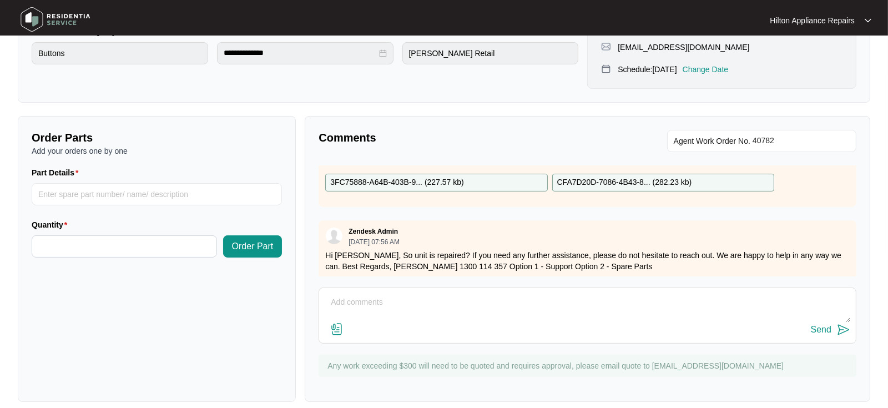
click at [351, 294] on textarea at bounding box center [588, 308] width 526 height 29
type textarea "I have emailed our plumbing team for clarification, will update here once I hea…"
click at [814, 325] on div "Send" at bounding box center [821, 330] width 21 height 10
